Goal: Transaction & Acquisition: Book appointment/travel/reservation

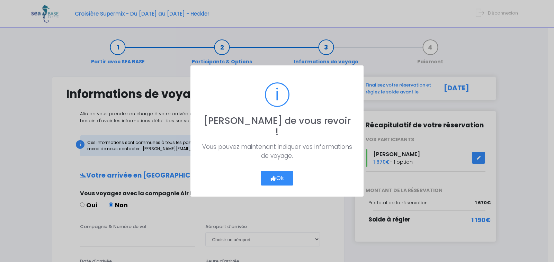
click at [282, 172] on button "Ok" at bounding box center [277, 178] width 33 height 15
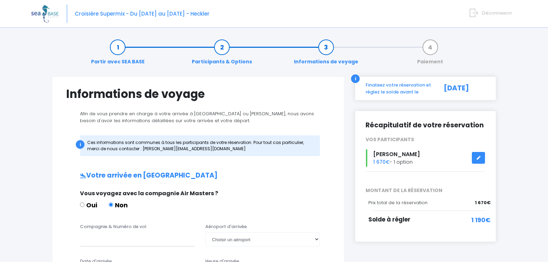
click at [478, 158] on icon at bounding box center [478, 158] width 5 height 0
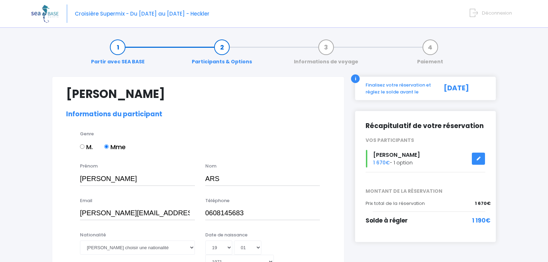
select select "N3"
click at [480, 156] on link at bounding box center [478, 159] width 13 height 12
select select "N3"
click at [479, 159] on icon at bounding box center [478, 159] width 5 height 0
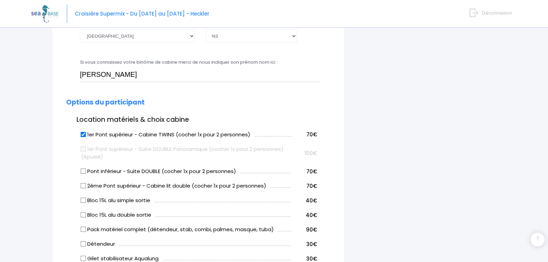
scroll to position [318, 0]
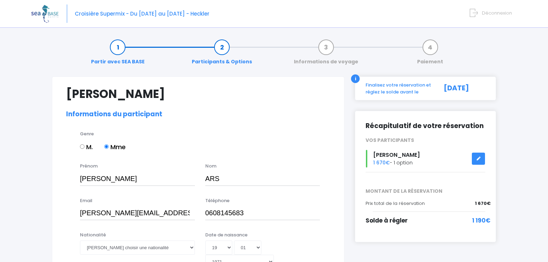
select select "N3"
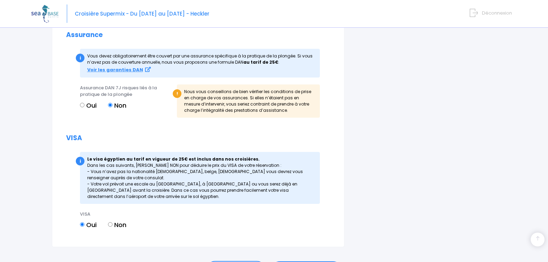
scroll to position [790, 0]
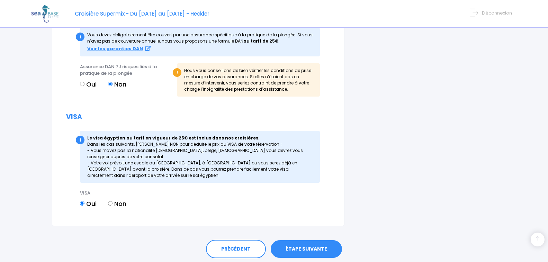
click at [303, 240] on link "ÉTAPE SUIVANTE" at bounding box center [306, 249] width 71 height 18
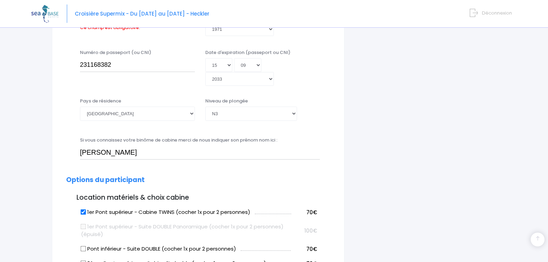
scroll to position [171, 0]
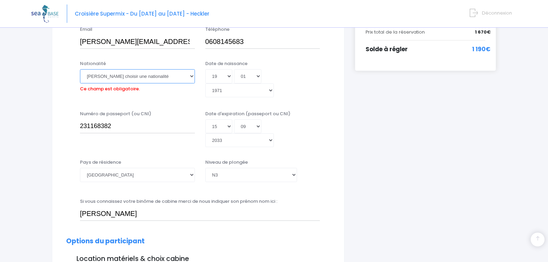
click at [191, 77] on select "Veuillez choisir une nationalité Afghane Albanaise Algerienne Allemande America…" at bounding box center [137, 76] width 115 height 14
select select "Française"
click at [80, 69] on select "Veuillez choisir une nationalité Afghane Albanaise Algerienne Allemande America…" at bounding box center [137, 76] width 115 height 14
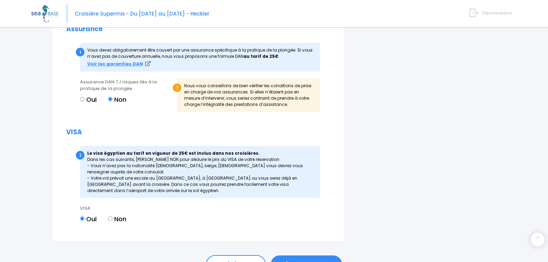
scroll to position [790, 0]
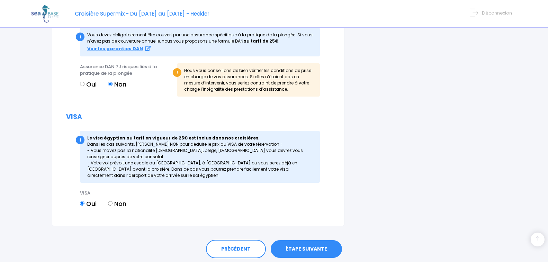
click at [309, 240] on link "ÉTAPE SUIVANTE" at bounding box center [306, 249] width 71 height 18
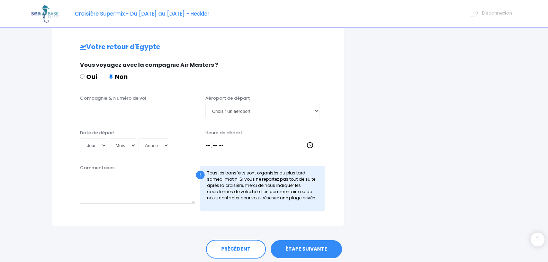
scroll to position [346, 0]
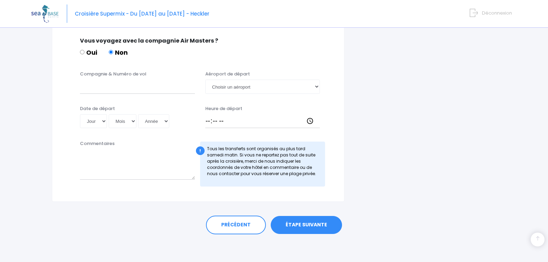
click at [305, 227] on link "ÉTAPE SUIVANTE" at bounding box center [306, 225] width 71 height 18
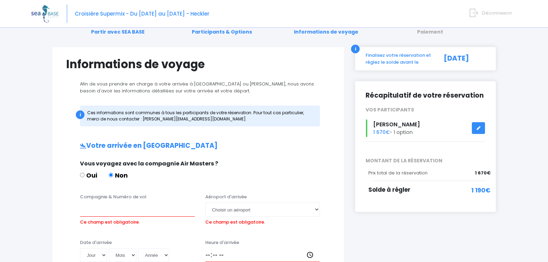
scroll to position [0, 0]
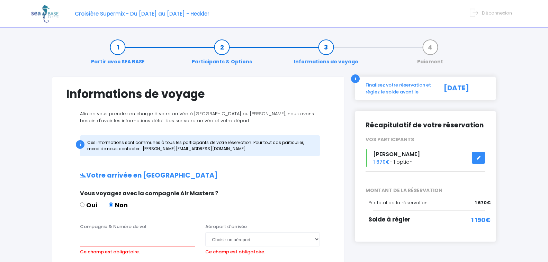
click at [431, 45] on link "Paiement" at bounding box center [430, 55] width 33 height 22
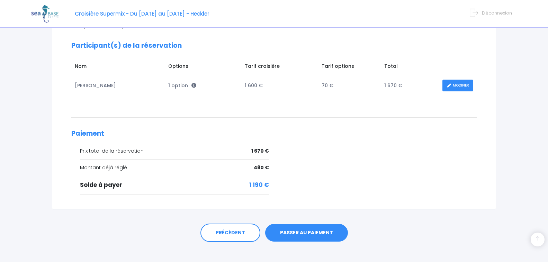
scroll to position [109, 0]
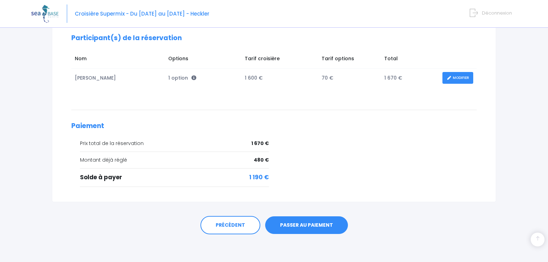
click at [307, 227] on link "PASSER AU PAIEMENT" at bounding box center [306, 225] width 83 height 18
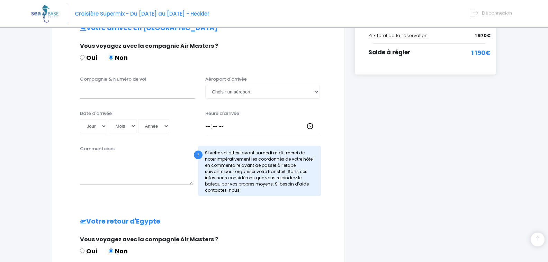
scroll to position [180, 0]
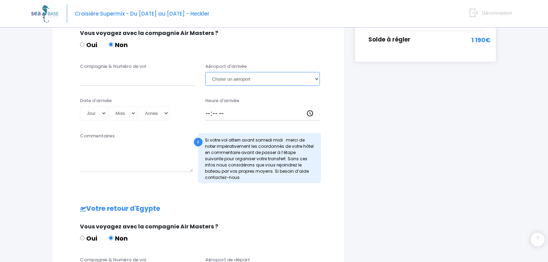
click at [317, 79] on select "Choisir un aéroport Hurghada Marsa Alam" at bounding box center [262, 79] width 115 height 14
select select "Hurghada"
click at [205, 72] on select "Choisir un aéroport Hurghada Marsa Alam" at bounding box center [262, 79] width 115 height 14
click at [88, 78] on input "Compagnie & Numéro de vol" at bounding box center [137, 79] width 115 height 14
click at [105, 114] on select "Jour 01 02 03 04 05 06 07 08 09 10 11 12 13 14 15 16 17 18 19 20 21 22 23 24 25…" at bounding box center [93, 113] width 27 height 14
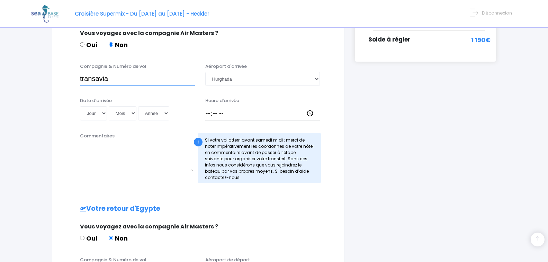
click at [129, 80] on input "transavia" at bounding box center [137, 79] width 115 height 14
click input "submit" at bounding box center [0, 0] width 0 height 0
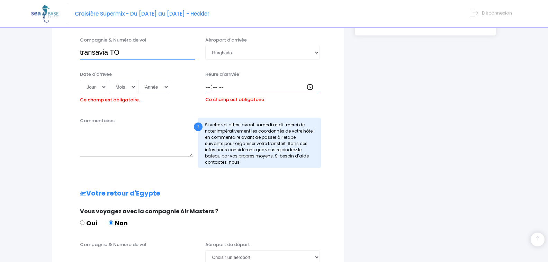
scroll to position [231, 0]
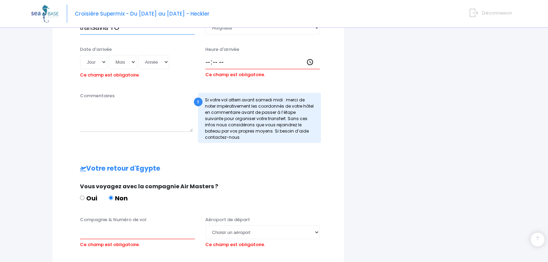
click at [142, 32] on input "transavia TO" at bounding box center [137, 28] width 115 height 14
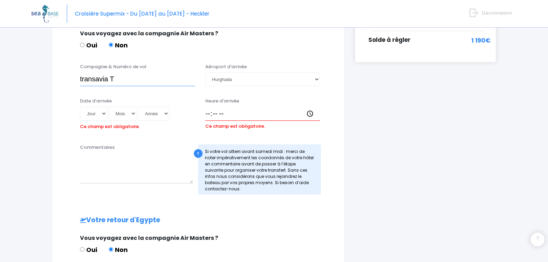
scroll to position [176, 0]
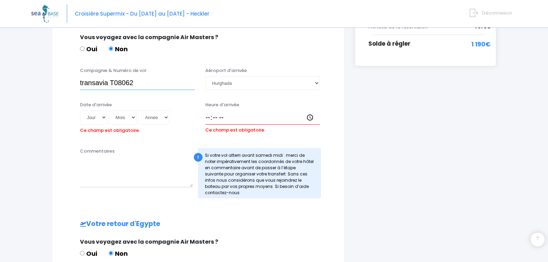
type input "transavia T08062"
click at [105, 117] on select "Jour 01 02 03 04 05 06 07 08 09 10 11 12 13 14 15 16 17 18 19 20 21 22 23 24 25…" at bounding box center [93, 118] width 27 height 14
select select "08"
click at [80, 111] on select "Jour 01 02 03 04 05 06 07 08 09 10 11 12 13 14 15 16 17 18 19 20 21 22 23 24 25…" at bounding box center [93, 118] width 27 height 14
click at [134, 116] on select "Mois 01 02 03 04 05 06 07 08 09 10 11 12" at bounding box center [123, 118] width 28 height 14
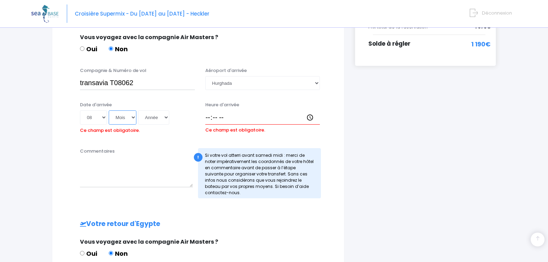
select select "11"
click at [109, 111] on select "Mois 01 02 03 04 05 06 07 08 09 10 11 12" at bounding box center [123, 118] width 28 height 14
click at [169, 117] on select "Année 2045 2044 2043 2042 2041 2040 2039 2038 2037 2036 2035 2034 2033 2032 203…" at bounding box center [153, 118] width 31 height 14
select select "2045"
click at [139, 111] on select "Année 2045 2044 2043 2042 2041 2040 2039 2038 2037 2036 2035 2034 2033 2032 203…" at bounding box center [153, 118] width 31 height 14
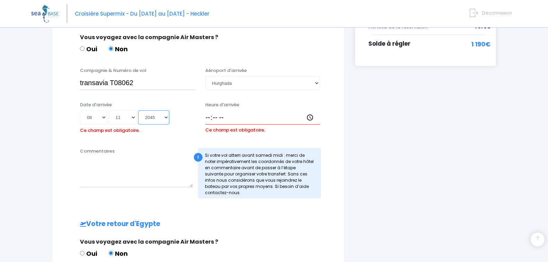
type input "2045-11-08"
click at [209, 118] on input "Heure d'arrivée" at bounding box center [262, 118] width 115 height 14
type input "14:45"
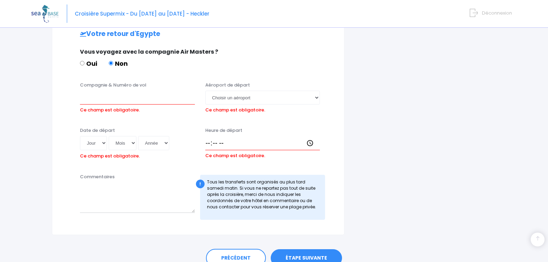
scroll to position [379, 0]
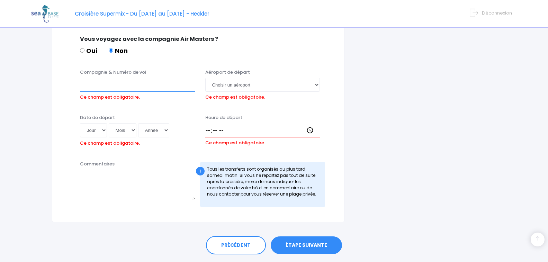
click at [101, 83] on input "Compagnie & Numéro de vol" at bounding box center [137, 85] width 115 height 14
type input "Transavia T08062"
click at [104, 130] on select "Jour 01 02 03 04 05 06 07 08 09 10 11 12 13 14 15 16 17 18 19 20 21 22 23 24 25…" at bounding box center [93, 130] width 27 height 14
select select "08"
click at [80, 123] on select "Jour 01 02 03 04 05 06 07 08 09 10 11 12 13 14 15 16 17 18 19 20 21 22 23 24 25…" at bounding box center [93, 130] width 27 height 14
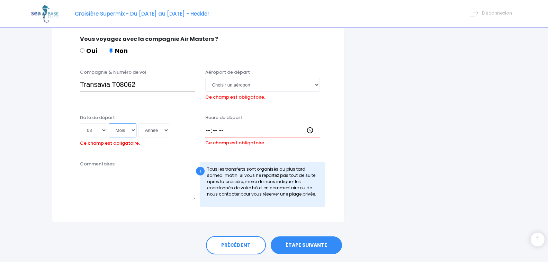
click at [134, 130] on select "Mois 01 02 03 04 05 06 07 08 09 10 11 12" at bounding box center [123, 130] width 28 height 14
select select "11"
click at [109, 123] on select "Mois 01 02 03 04 05 06 07 08 09 10 11 12" at bounding box center [123, 130] width 28 height 14
click at [167, 130] on select "Année 2045 2044 2043 2042 2041 2040 2039 2038 2037 2036 2035 2034 2033 2032 203…" at bounding box center [153, 130] width 31 height 14
select select "2025"
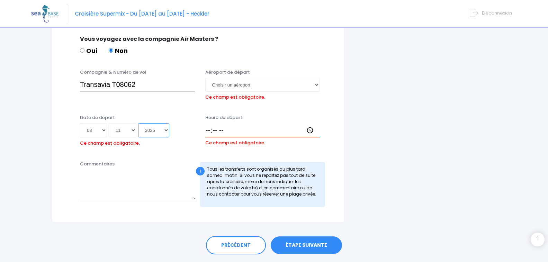
click at [139, 123] on select "Année 2045 2044 2043 2042 2041 2040 2039 2038 2037 2036 2035 2034 2033 2032 203…" at bounding box center [153, 130] width 31 height 14
type input "2025-11-08"
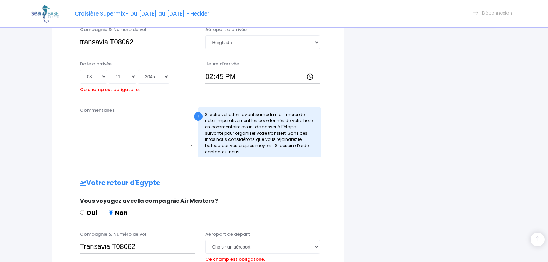
scroll to position [213, 0]
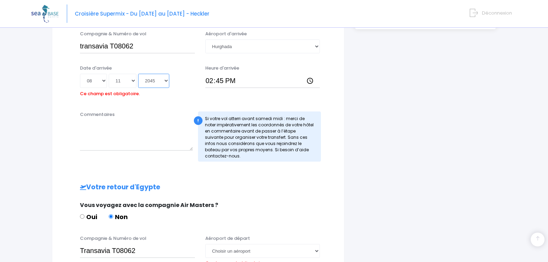
click at [168, 79] on select "Année 2045 2044 2043 2042 2041 2040 2039 2038 2037 2036 2035 2034 2033 2032 203…" at bounding box center [153, 81] width 31 height 14
select select "2025"
click at [139, 74] on select "Année 2045 2044 2043 2042 2041 2040 2039 2038 2037 2036 2035 2034 2033 2032 203…" at bounding box center [153, 81] width 31 height 14
type input "2025-11-08"
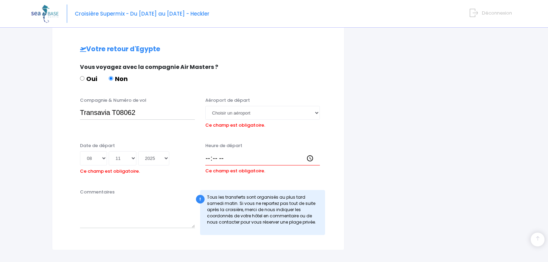
scroll to position [360, 0]
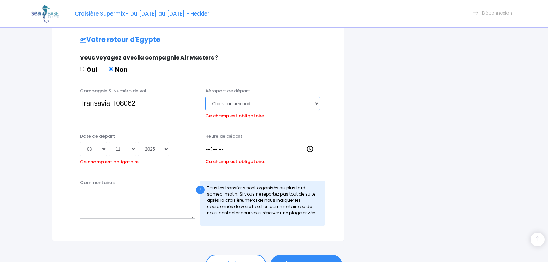
click at [316, 103] on select "Choisir un aéroport Hurghada Marsa Alam" at bounding box center [262, 104] width 115 height 14
select select "Hurghada"
click at [205, 97] on select "Choisir un aéroport Hurghada Marsa Alam" at bounding box center [262, 104] width 115 height 14
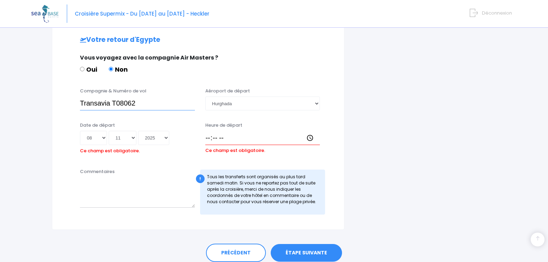
click at [135, 103] on input "Transavia T08062" at bounding box center [137, 104] width 115 height 14
type input "Transavia T08063"
click at [104, 137] on select "Jour 01 02 03 04 05 06 07 08 09 10 11 12 13 14 15 16 17 18 19 20 21 22 23 24 25…" at bounding box center [93, 138] width 27 height 14
select select "15"
click at [80, 131] on select "Jour 01 02 03 04 05 06 07 08 09 10 11 12 13 14 15 16 17 18 19 20 21 22 23 24 25…" at bounding box center [93, 138] width 27 height 14
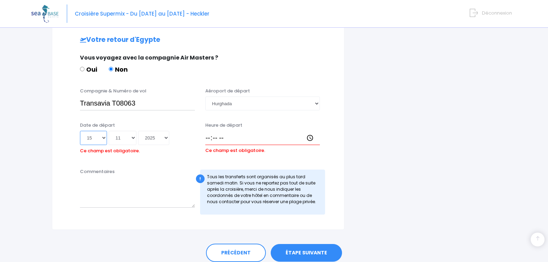
type input "2025-11-15"
click at [208, 138] on input "Heure de départ" at bounding box center [262, 138] width 115 height 14
type input "15:40"
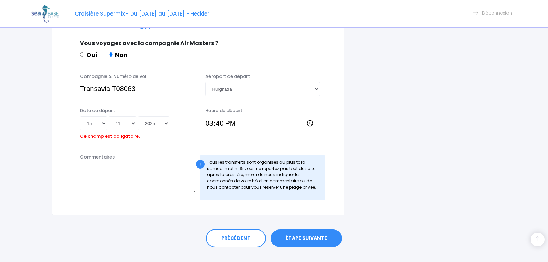
scroll to position [388, 0]
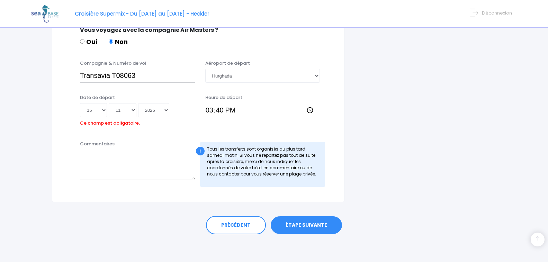
click at [308, 226] on link "ÉTAPE SUIVANTE" at bounding box center [306, 225] width 71 height 18
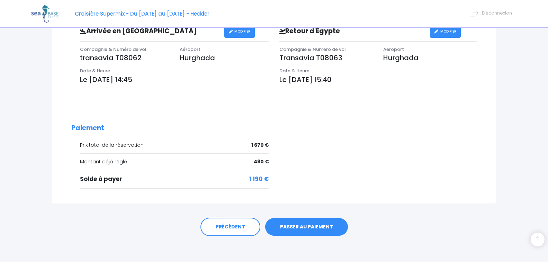
scroll to position [225, 0]
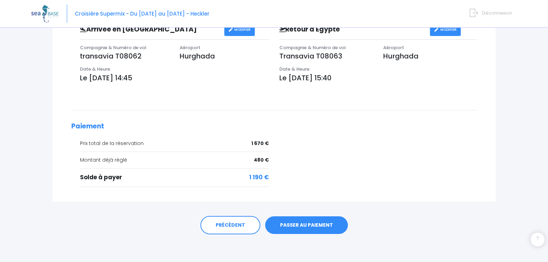
click at [299, 222] on link "PASSER AU PAIEMENT" at bounding box center [306, 225] width 83 height 18
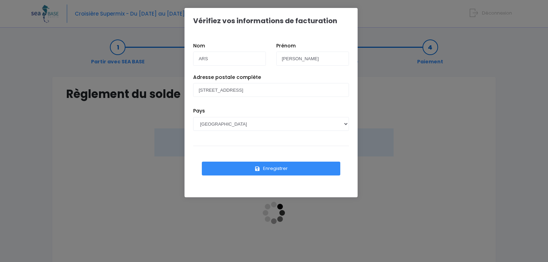
click at [287, 169] on button "Enregistrer" at bounding box center [271, 169] width 139 height 14
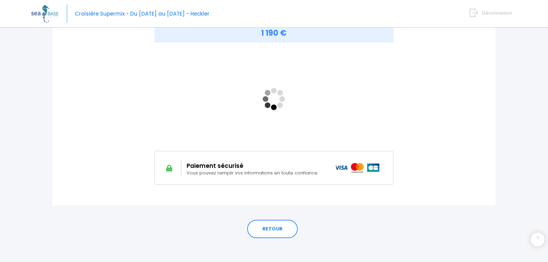
scroll to position [118, 0]
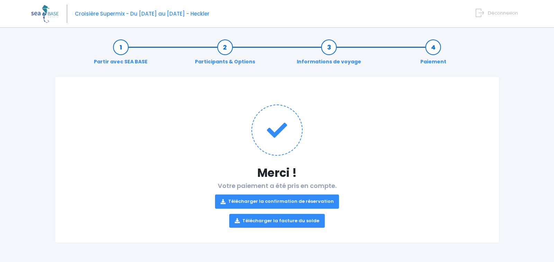
click at [283, 200] on link "Télécharger la confirmation de réservation" at bounding box center [277, 202] width 124 height 14
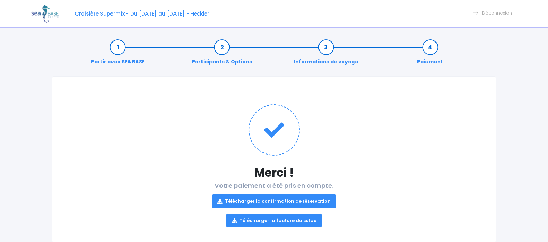
click at [273, 219] on link "Télécharger la facture du solde" at bounding box center [275, 221] width 96 height 14
